Goal: Information Seeking & Learning: Learn about a topic

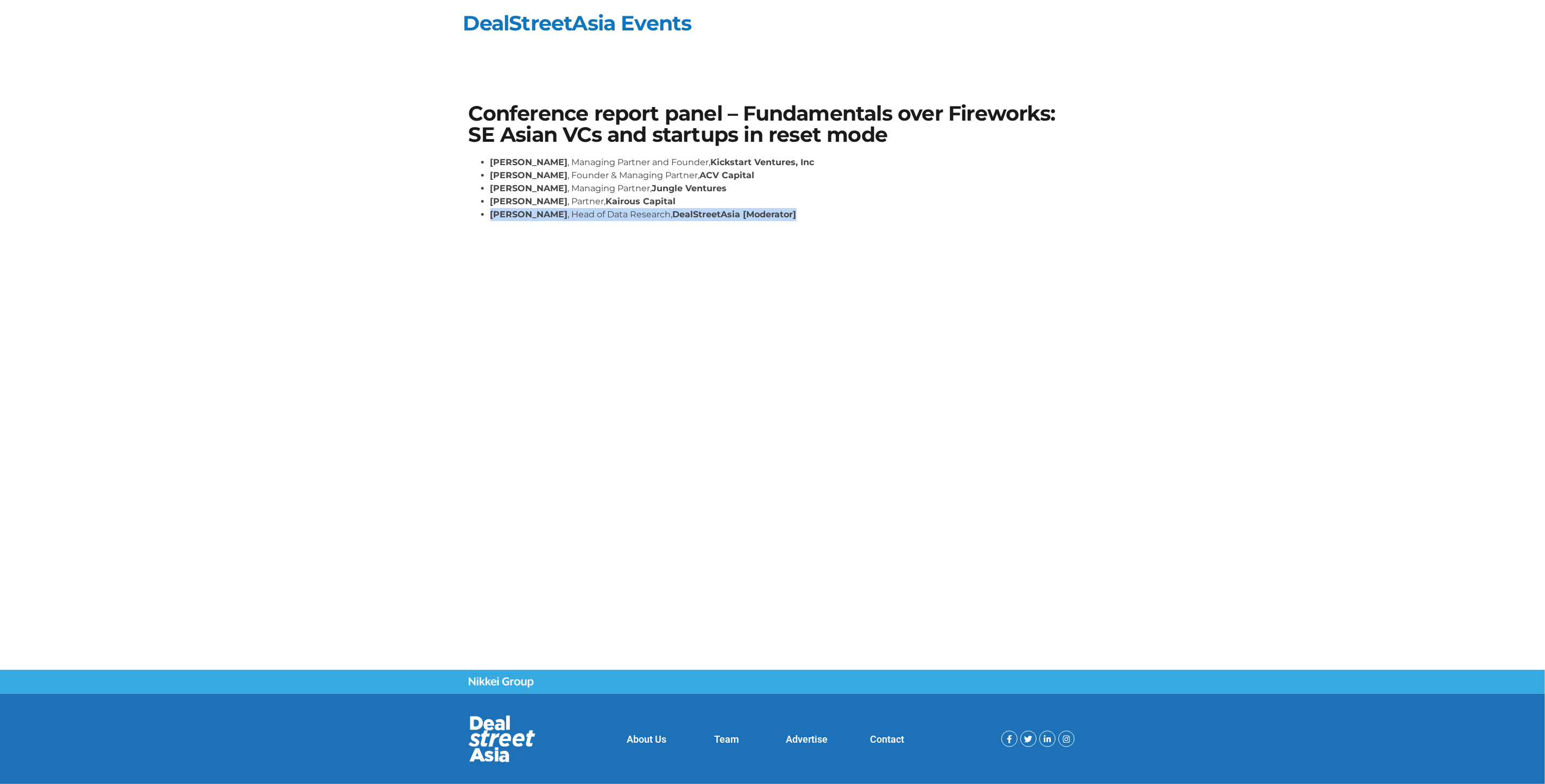
drag, startPoint x: 492, startPoint y: 215, endPoint x: 789, endPoint y: 215, distance: 297.0
click at [789, 215] on li "[PERSON_NAME] , Head of Data Research, DealStreetAsia [Moderator]" at bounding box center [784, 215] width 587 height 13
copy li "[PERSON_NAME] , Head of Data Research, DealStreetAsia [Moderator]"
drag, startPoint x: 491, startPoint y: 164, endPoint x: 846, endPoint y: 160, distance: 355.0
click at [848, 160] on li "[PERSON_NAME] , Managing Partner and Founder, Kickstart Ventures, Inc" at bounding box center [784, 163] width 587 height 13
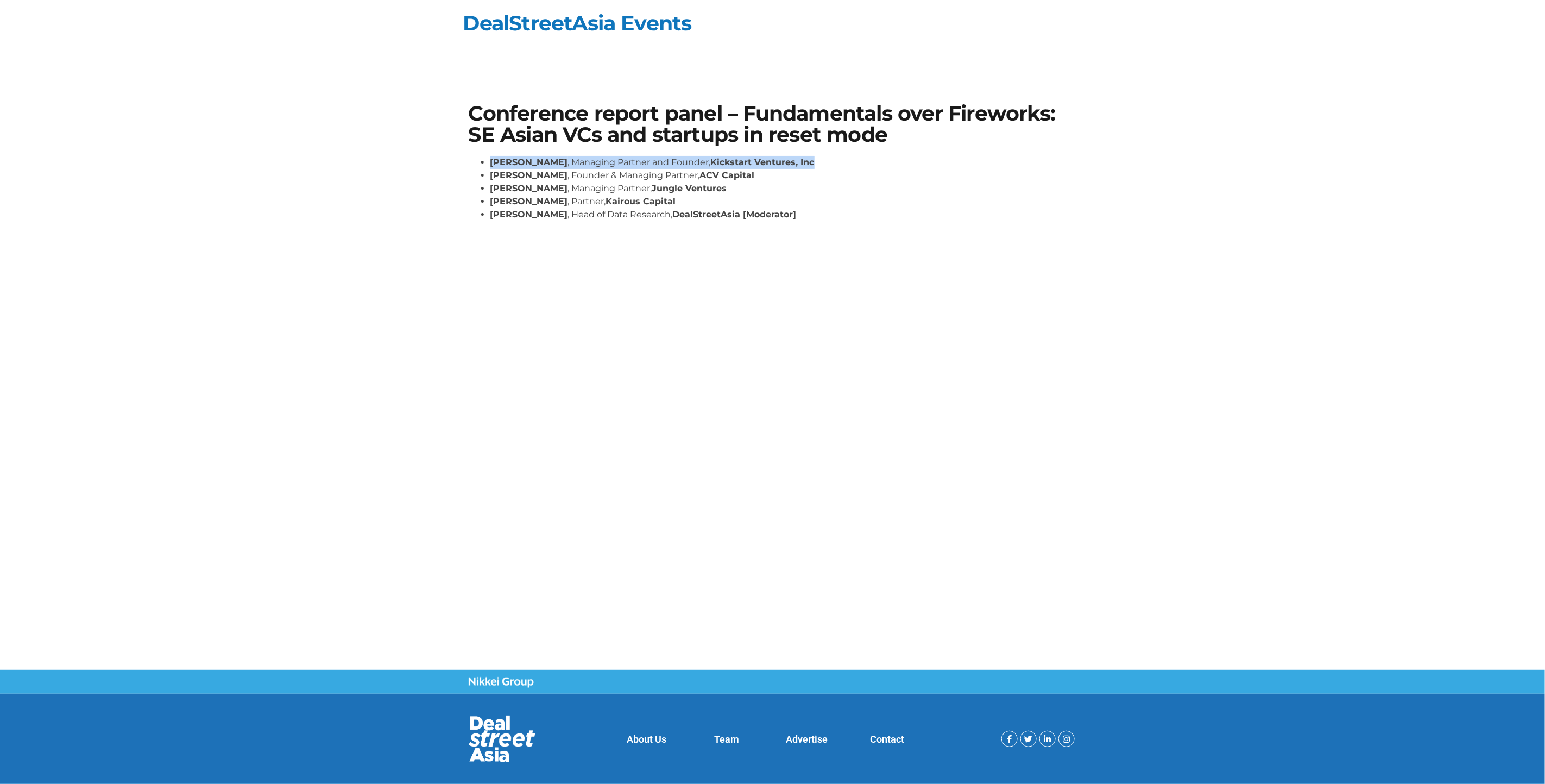
copy li "[PERSON_NAME] , Managing Partner and Founder, Kickstart Ventures, Inc"
drag, startPoint x: 491, startPoint y: 176, endPoint x: 721, endPoint y: 173, distance: 230.0
click at [721, 173] on li "[PERSON_NAME] , Founder & Managing Partner, ACV Capital" at bounding box center [784, 176] width 587 height 13
copy li "[PERSON_NAME] , Founder & Managing Partner, ACV Capital"
drag, startPoint x: 489, startPoint y: 187, endPoint x: 718, endPoint y: 187, distance: 229.0
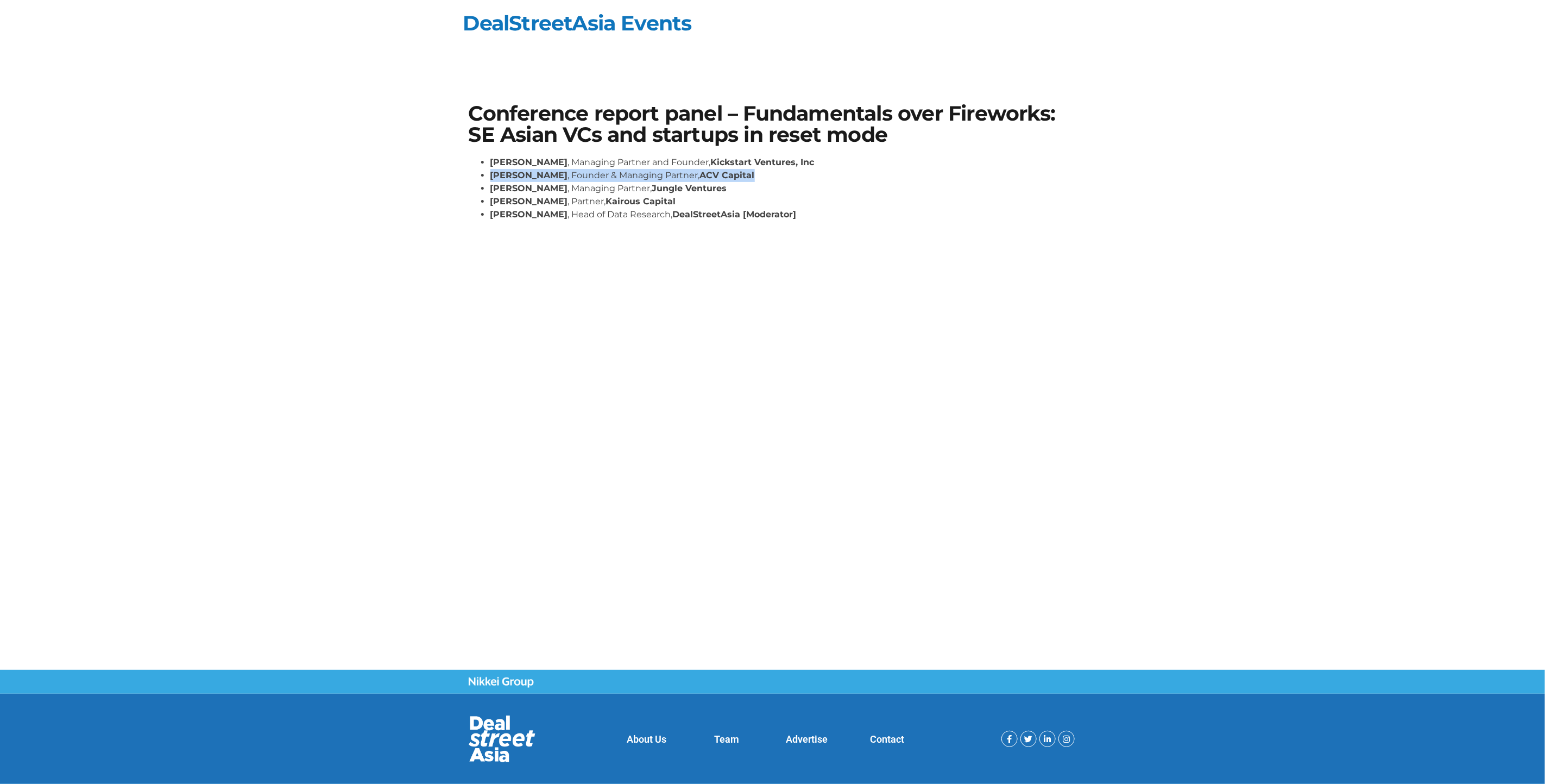
click at [718, 187] on ul "[PERSON_NAME] , Managing Partner and Founder, Kickstart Ventures, Inc [PERSON_N…" at bounding box center [772, 189] width 608 height 65
copy li "[PERSON_NAME] , Managing Partner, Jungle Ventures"
drag, startPoint x: 497, startPoint y: 204, endPoint x: 519, endPoint y: 200, distance: 22.4
click at [519, 200] on strong "[PERSON_NAME]" at bounding box center [529, 201] width 78 height 11
drag, startPoint x: 519, startPoint y: 200, endPoint x: 655, endPoint y: 199, distance: 136.0
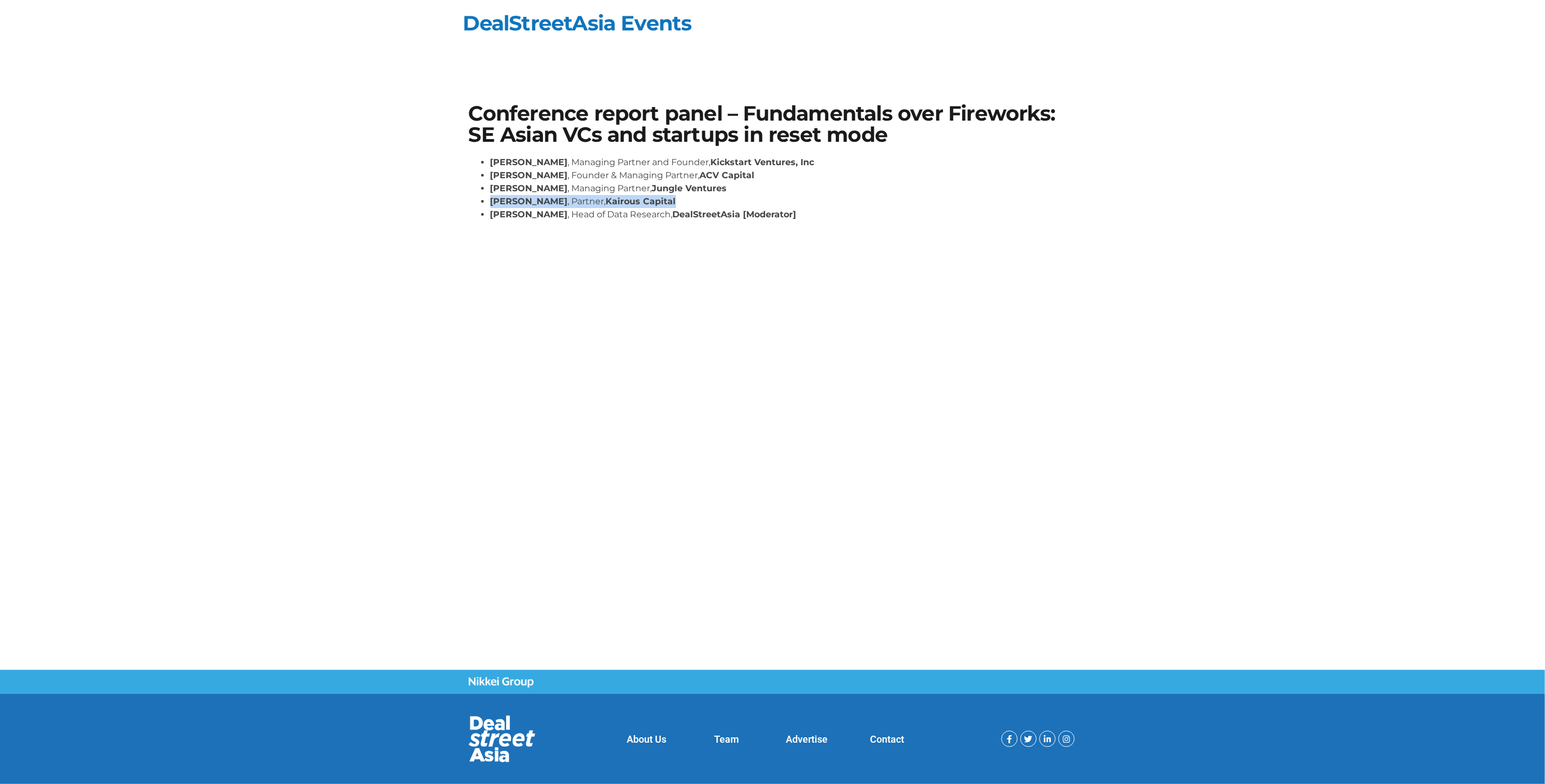
click at [655, 199] on li "[PERSON_NAME] , Partner, Kairous Capital" at bounding box center [784, 202] width 587 height 13
copy li "[PERSON_NAME] , Partner, Kairous Capital"
drag, startPoint x: 494, startPoint y: 189, endPoint x: 729, endPoint y: 192, distance: 235.0
click at [729, 192] on li "[PERSON_NAME] , Managing Partner, Jungle Ventures" at bounding box center [784, 189] width 587 height 13
copy li "[PERSON_NAME] , Managing Partner, Jungle Ventures"
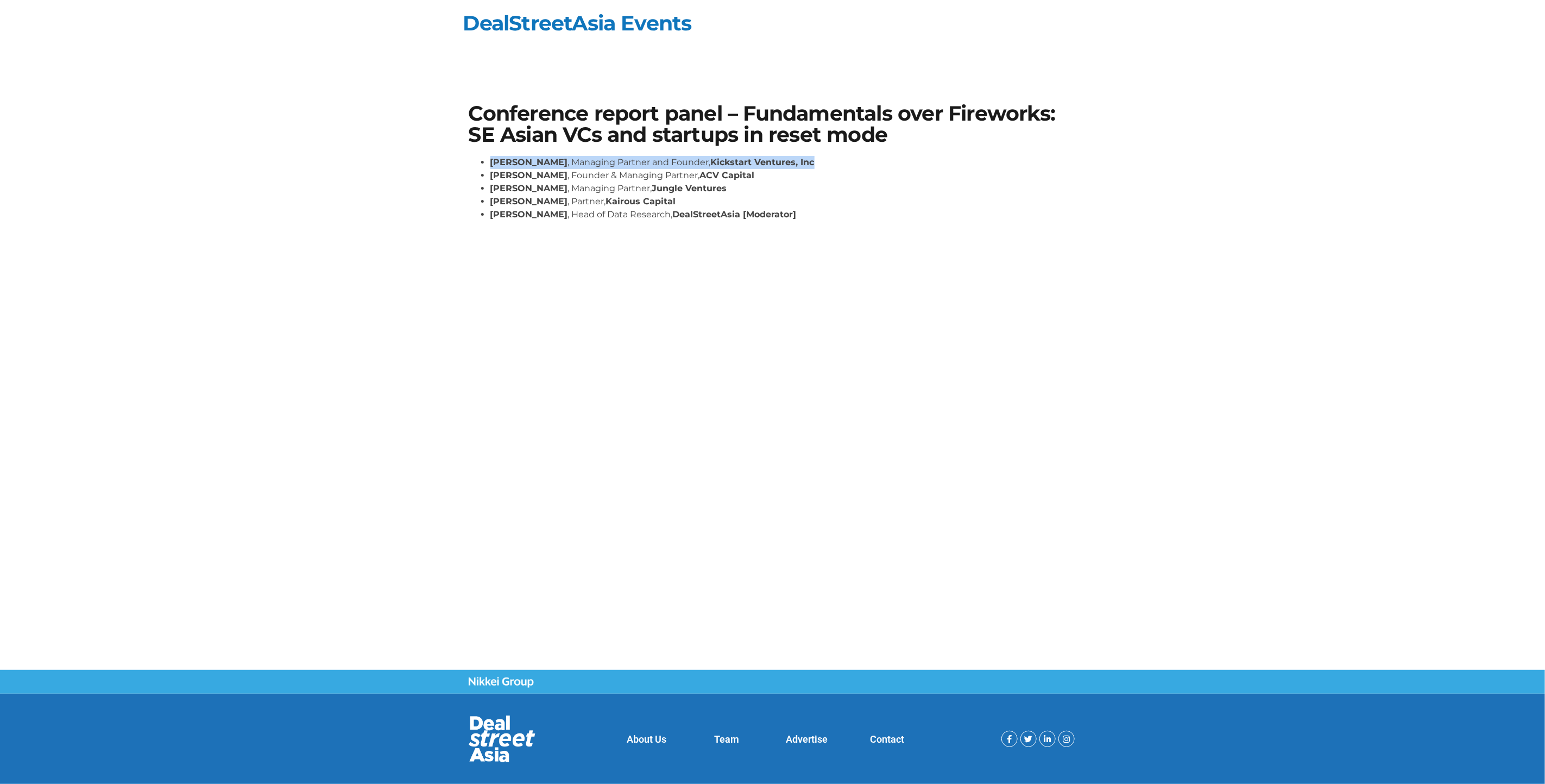
drag, startPoint x: 494, startPoint y: 160, endPoint x: 836, endPoint y: 164, distance: 342.0
click at [836, 164] on li "[PERSON_NAME] , Managing Partner and Founder, Kickstart Ventures, Inc" at bounding box center [784, 163] width 587 height 13
copy li "[PERSON_NAME] , Managing Partner and Founder, Kickstart Ventures, Inc"
drag, startPoint x: 500, startPoint y: 171, endPoint x: 735, endPoint y: 176, distance: 235.1
click at [734, 176] on ul "[PERSON_NAME] , Managing Partner and Founder, Kickstart Ventures, Inc [PERSON_N…" at bounding box center [772, 189] width 608 height 65
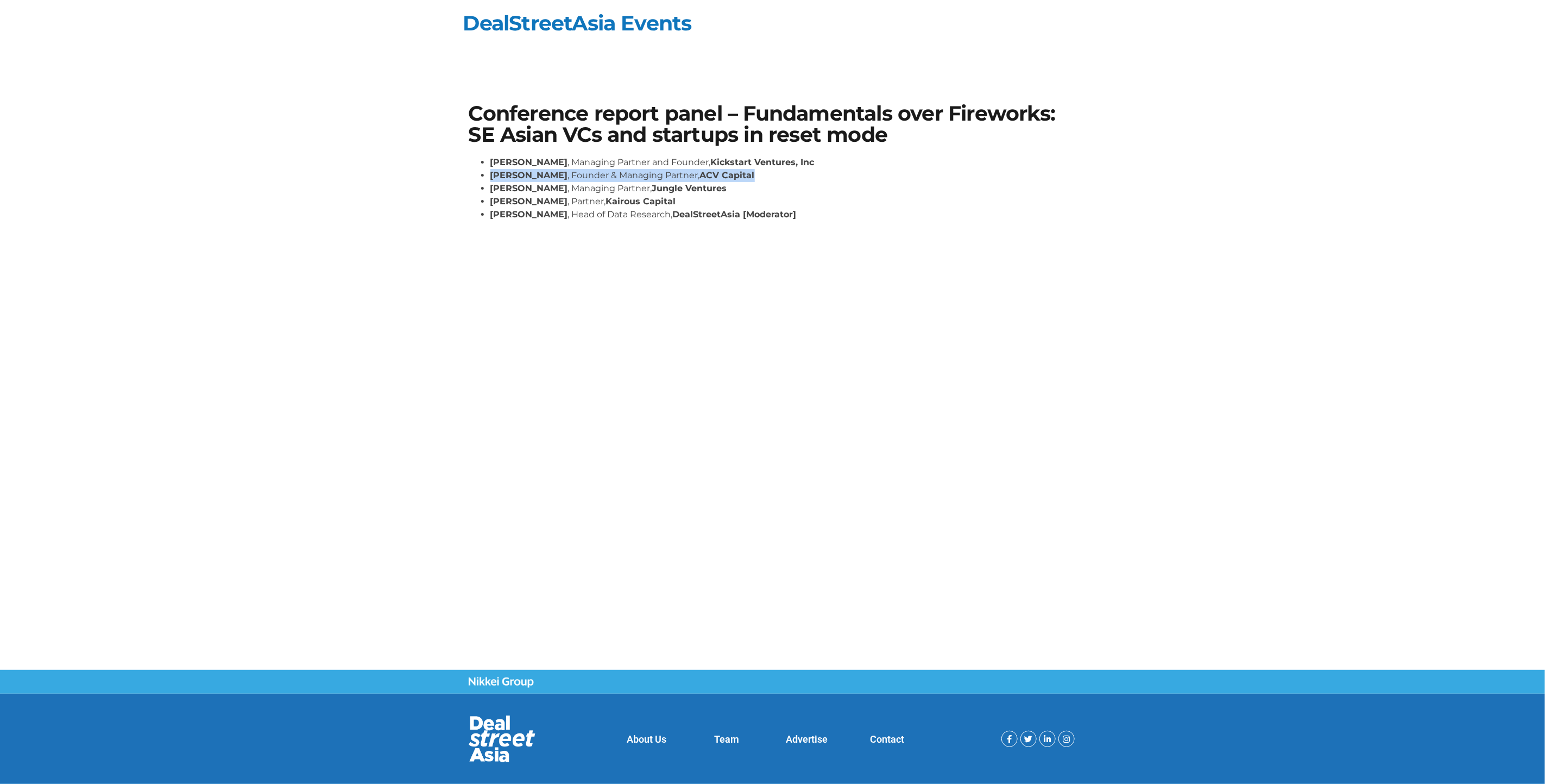
copy li "[PERSON_NAME] , Founder & Managing Partner, ACV Capital"
drag, startPoint x: 491, startPoint y: 215, endPoint x: 781, endPoint y: 218, distance: 290.0
click at [781, 218] on li "[PERSON_NAME] , Head of Data Research, DealStreetAsia [Moderator]" at bounding box center [784, 215] width 587 height 13
copy li "[PERSON_NAME] , Head of Data Research, DealStreetAsia [Moderator]"
drag, startPoint x: 495, startPoint y: 204, endPoint x: 651, endPoint y: 202, distance: 156.0
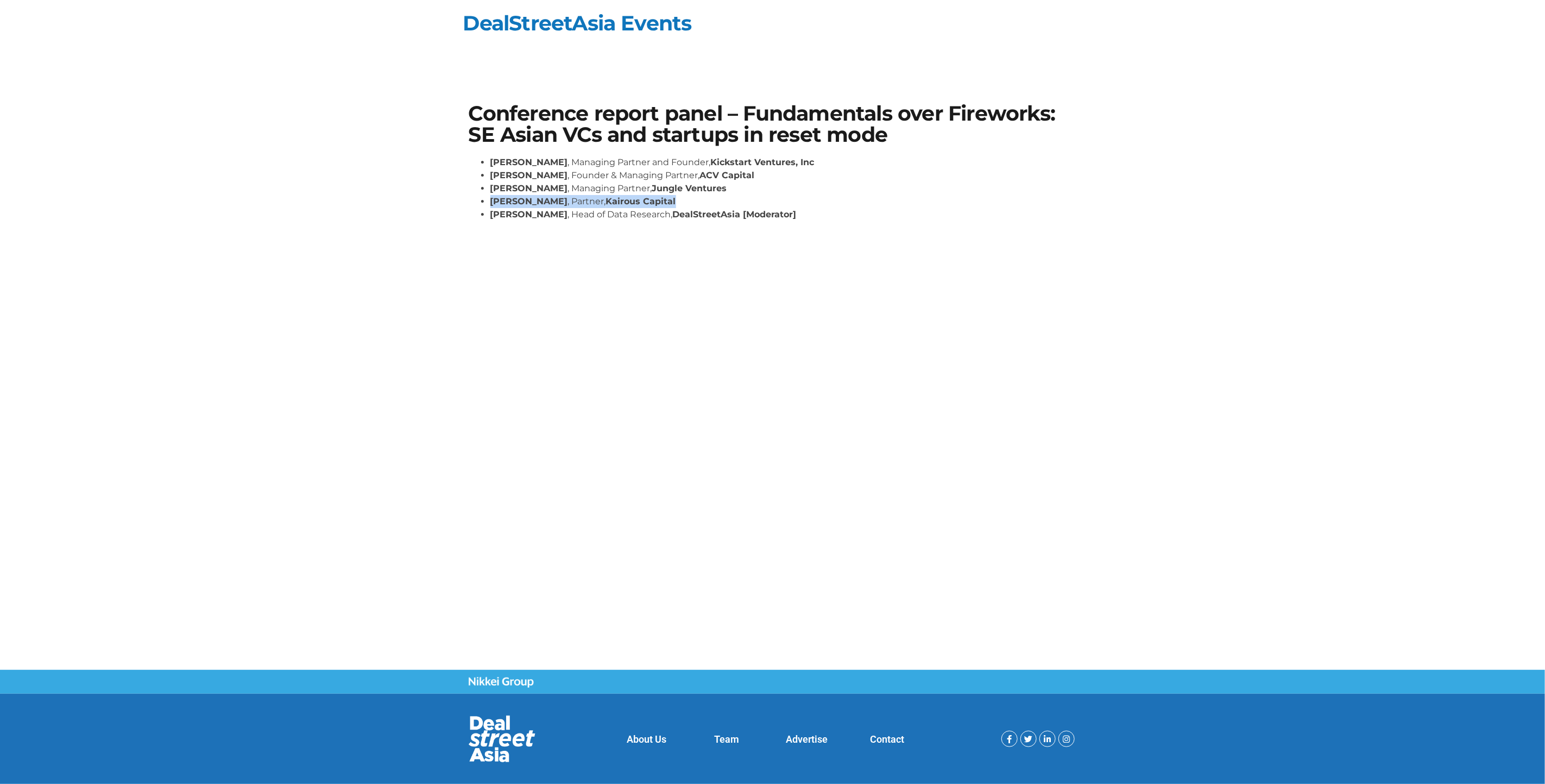
click at [651, 202] on li "[PERSON_NAME] , Partner, Kairous Capital" at bounding box center [784, 202] width 587 height 13
copy li "[PERSON_NAME] , Partner, Kairous Capital"
drag, startPoint x: 491, startPoint y: 214, endPoint x: 827, endPoint y: 216, distance: 336.0
click at [827, 216] on li "[PERSON_NAME] , Head of Data Research, DealStreetAsia [Moderator]" at bounding box center [784, 215] width 587 height 13
drag, startPoint x: 490, startPoint y: 174, endPoint x: 747, endPoint y: 171, distance: 257.0
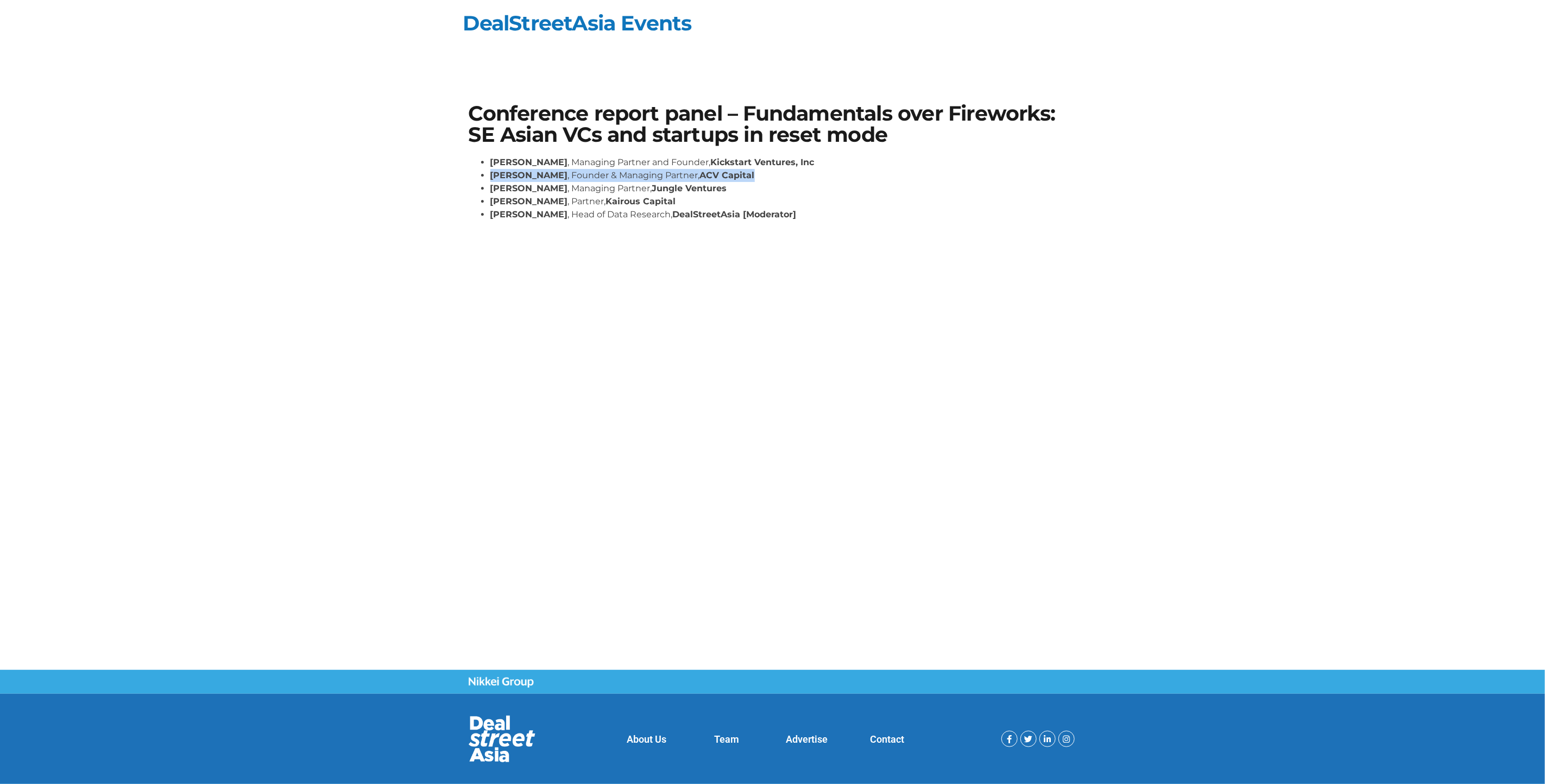
click at [747, 171] on li "[PERSON_NAME] , Founder & Managing Partner, ACV Capital" at bounding box center [784, 176] width 587 height 13
drag, startPoint x: 492, startPoint y: 163, endPoint x: 854, endPoint y: 152, distance: 362.2
click at [854, 152] on div "Conference report panel – Fundamentals over Fireworks: SE [DEMOGRAPHIC_DATA] VC…" at bounding box center [773, 166] width 620 height 138
click at [493, 190] on strong "[PERSON_NAME]" at bounding box center [529, 188] width 78 height 11
drag, startPoint x: 490, startPoint y: 185, endPoint x: 739, endPoint y: 184, distance: 249.0
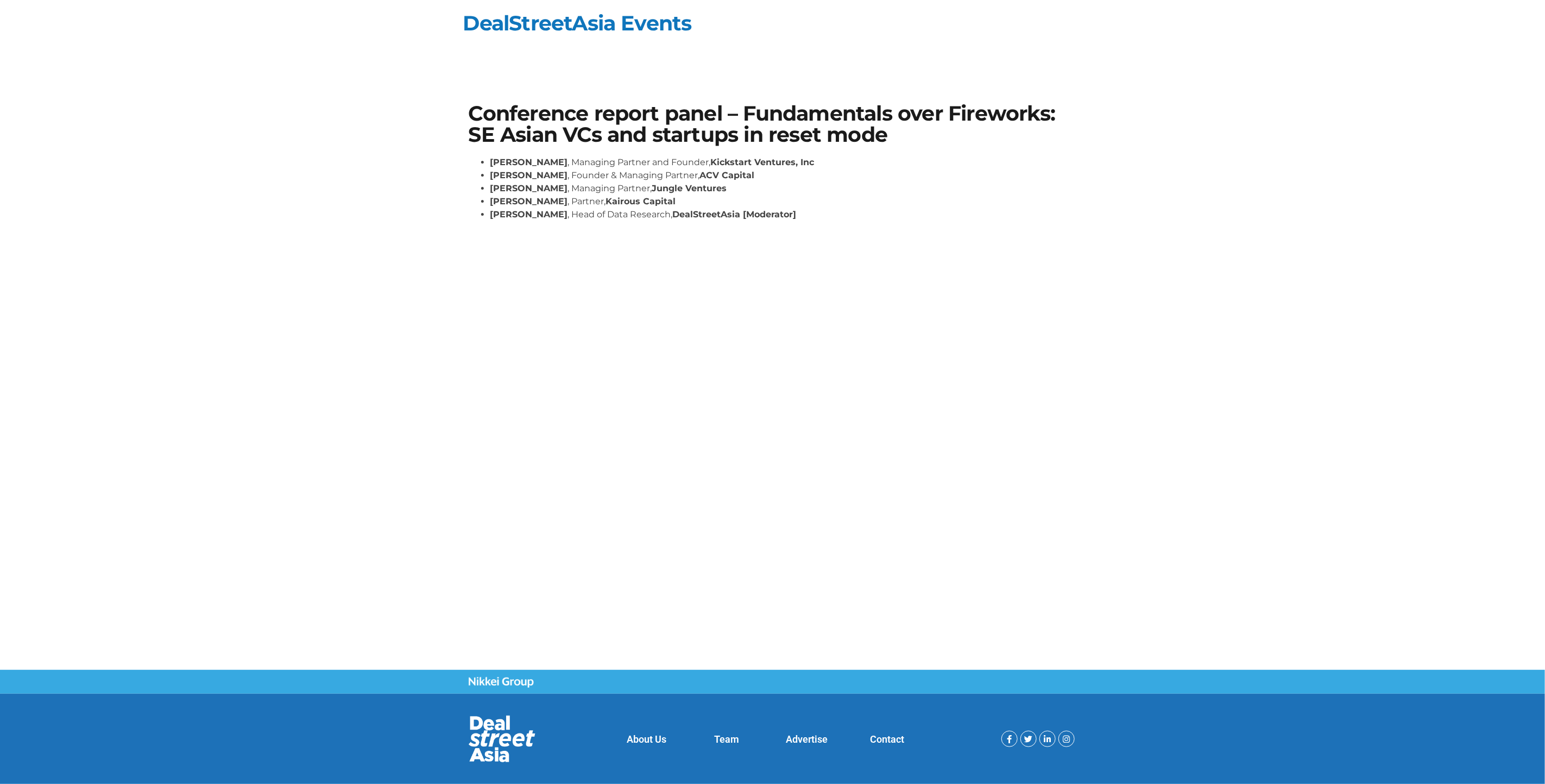
click at [739, 184] on li "[PERSON_NAME] , Managing Partner, Jungle Ventures" at bounding box center [784, 189] width 587 height 13
drag, startPoint x: 489, startPoint y: 202, endPoint x: 654, endPoint y: 199, distance: 165.0
click at [654, 199] on ul "[PERSON_NAME] , Managing Partner and Founder, Kickstart Ventures, Inc [PERSON_N…" at bounding box center [772, 189] width 608 height 65
drag, startPoint x: 492, startPoint y: 179, endPoint x: 727, endPoint y: 174, distance: 235.1
click at [727, 174] on li "[PERSON_NAME] , Founder & Managing Partner, ACV Capital" at bounding box center [784, 176] width 587 height 13
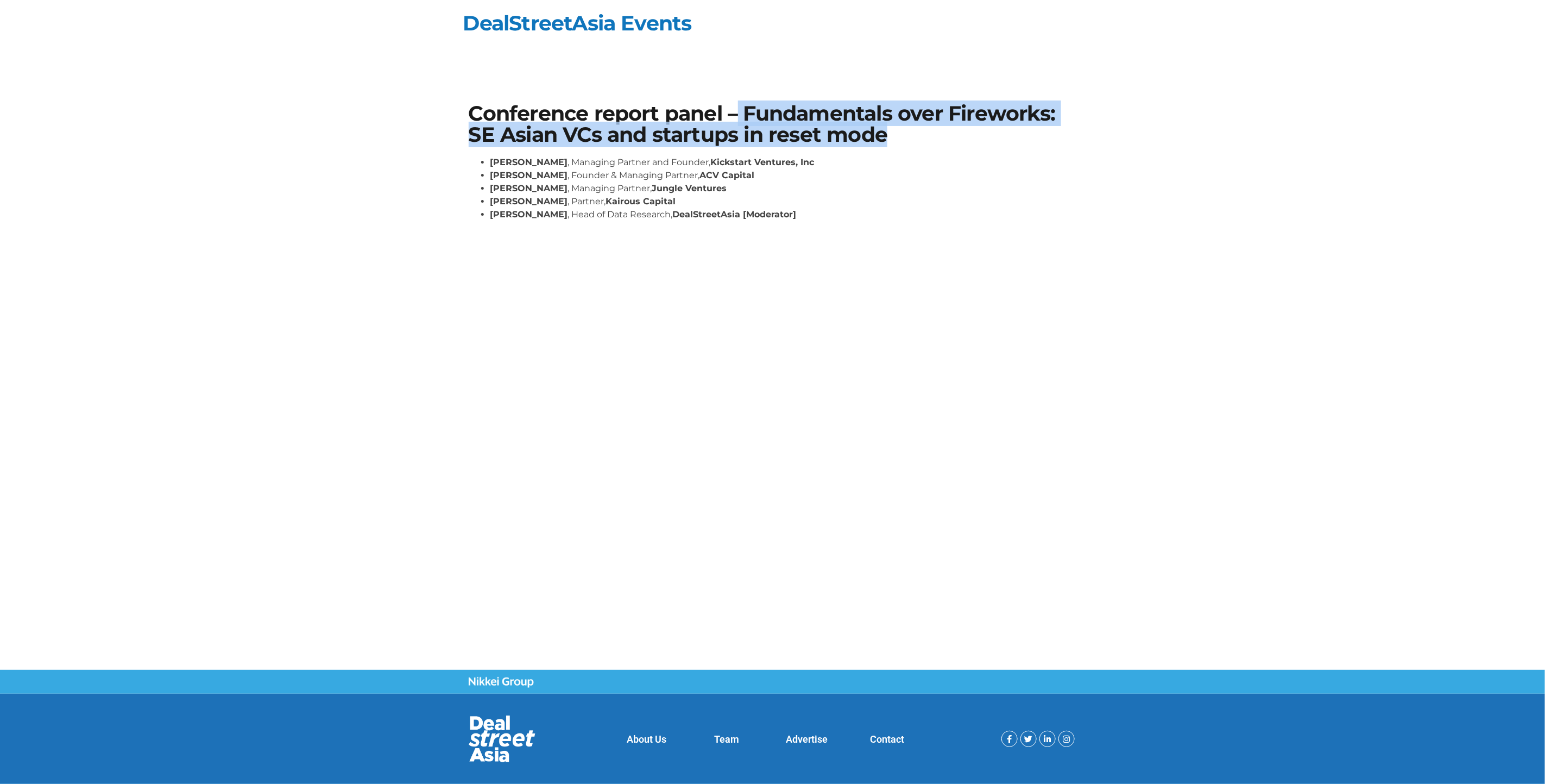
drag, startPoint x: 738, startPoint y: 113, endPoint x: 918, endPoint y: 140, distance: 182.0
click at [918, 140] on h1 "Conference report panel – Fundamentals over Fireworks: SE Asian VCs and startup…" at bounding box center [772, 123] width 608 height 41
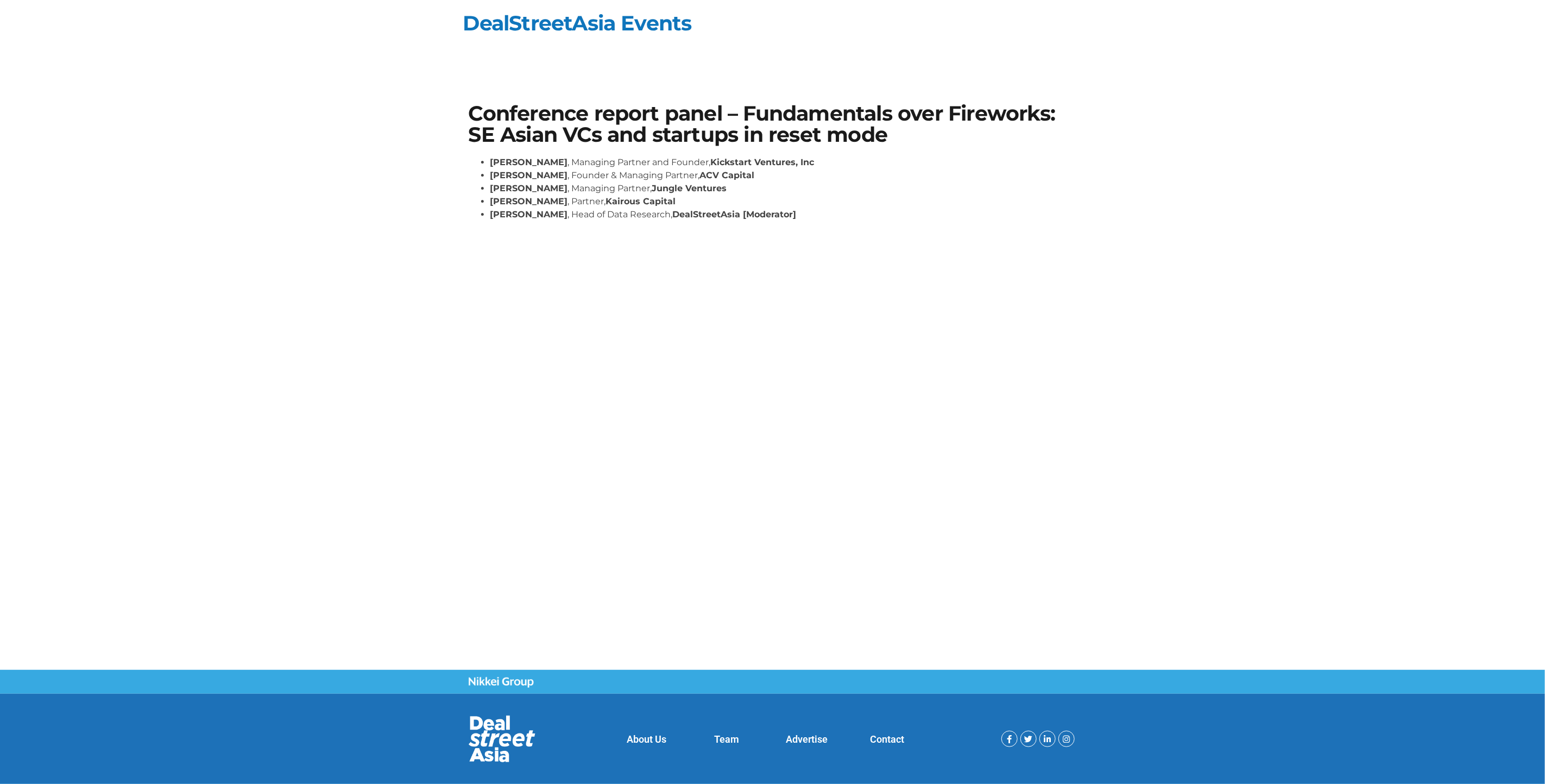
drag, startPoint x: 825, startPoint y: 173, endPoint x: 790, endPoint y: 171, distance: 35.1
click at [823, 173] on li "[PERSON_NAME] , Founder & Managing Partner, ACV Capital" at bounding box center [784, 176] width 587 height 13
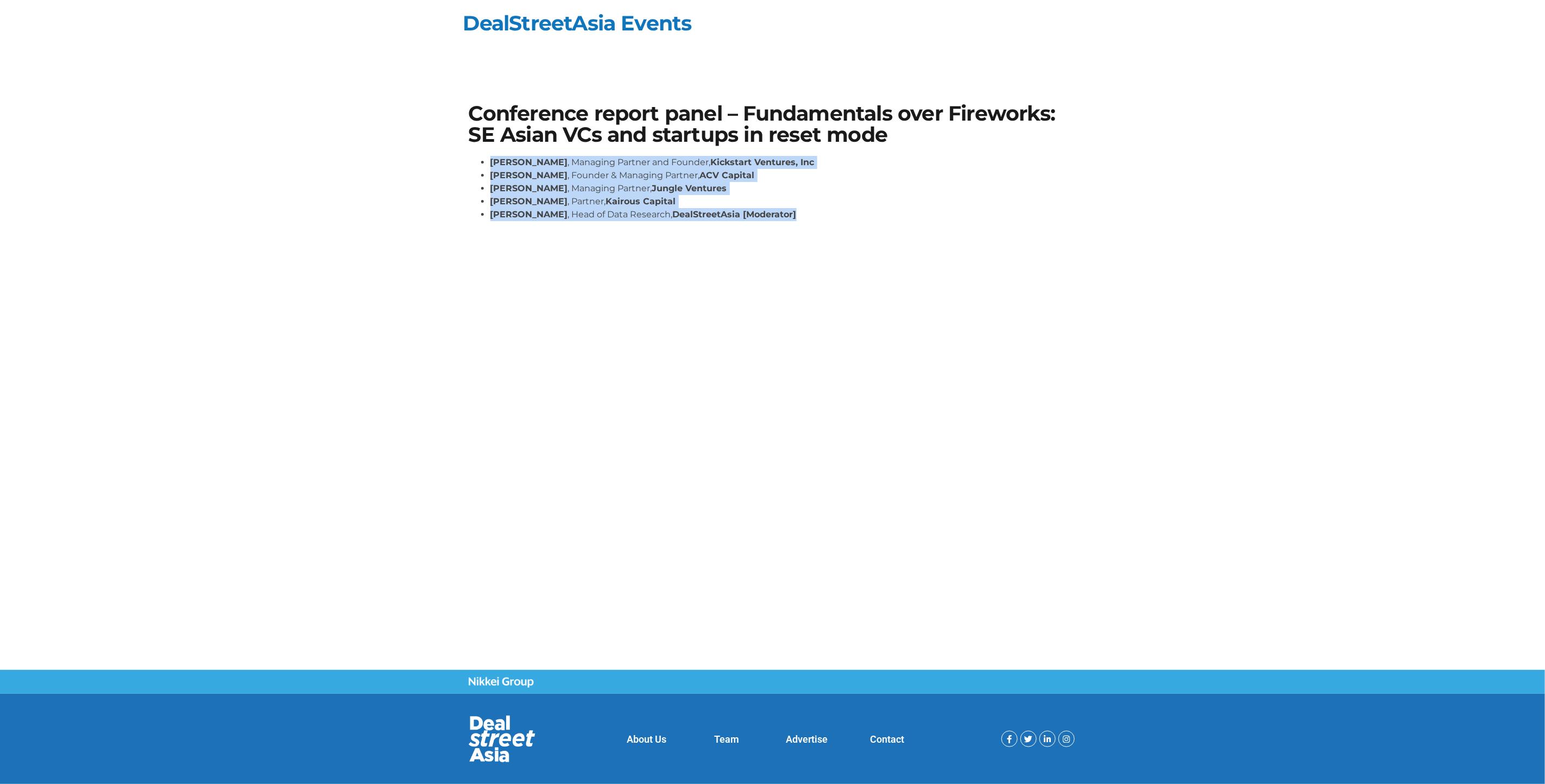
drag, startPoint x: 798, startPoint y: 218, endPoint x: 490, endPoint y: 167, distance: 312.2
click at [490, 167] on ul "[PERSON_NAME] , Managing Partner and Founder, Kickstart Ventures, Inc [PERSON_N…" at bounding box center [772, 189] width 608 height 65
click at [1074, 376] on div "Conference report panel – Fundamentals over Fireworks: SE [DEMOGRAPHIC_DATA] VC…" at bounding box center [772, 365] width 1545 height 610
